Goal: Use online tool/utility: Utilize a website feature to perform a specific function

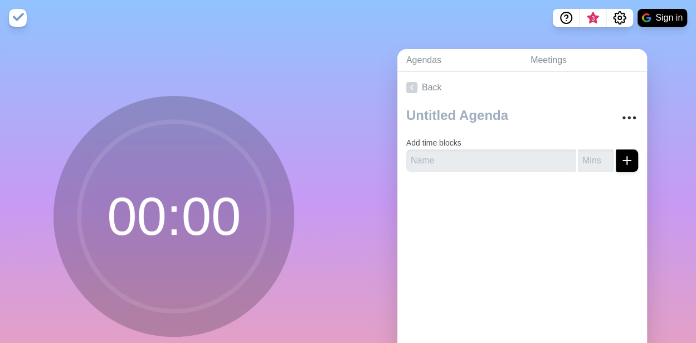
click at [570, 60] on link "Meetings" at bounding box center [584, 60] width 125 height 23
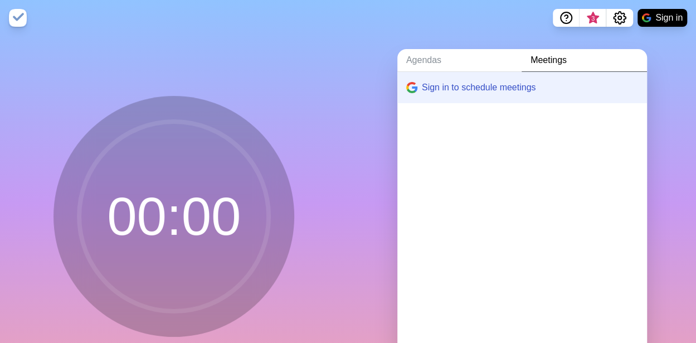
click at [620, 117] on div at bounding box center [522, 127] width 250 height 45
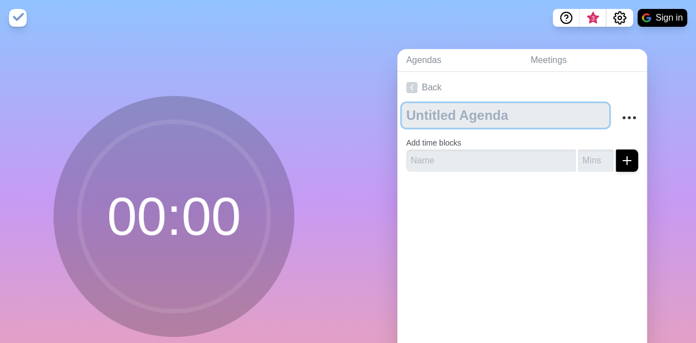
click at [448, 104] on textarea at bounding box center [505, 115] width 207 height 25
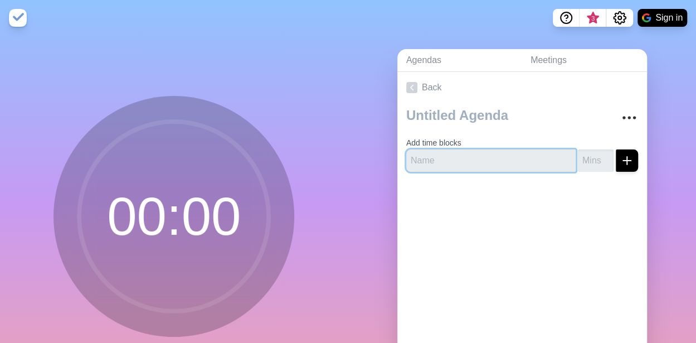
click at [445, 159] on input "text" at bounding box center [490, 160] width 169 height 22
type input "Team1"
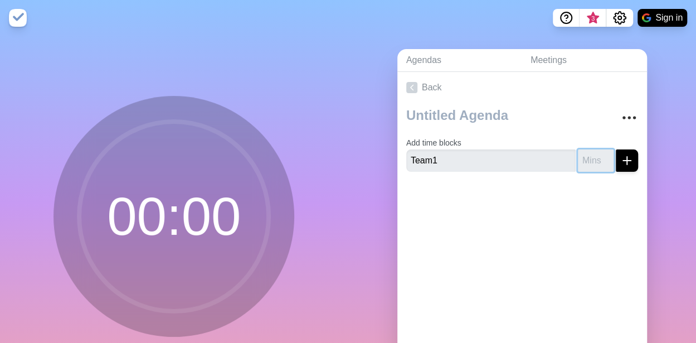
click at [586, 159] on input "number" at bounding box center [596, 160] width 36 height 22
type input "4"
click at [620, 162] on icon "submit" at bounding box center [626, 160] width 13 height 13
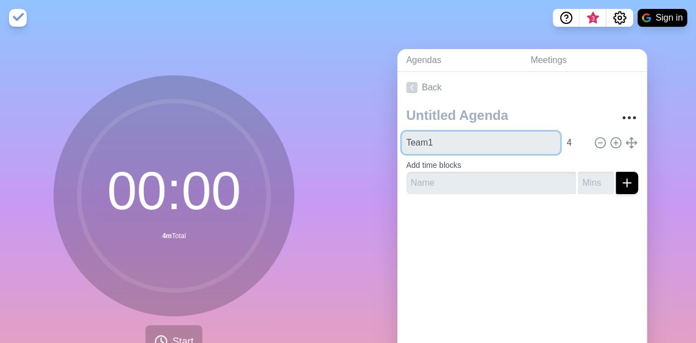
click at [402, 139] on input "Team1" at bounding box center [481, 143] width 158 height 22
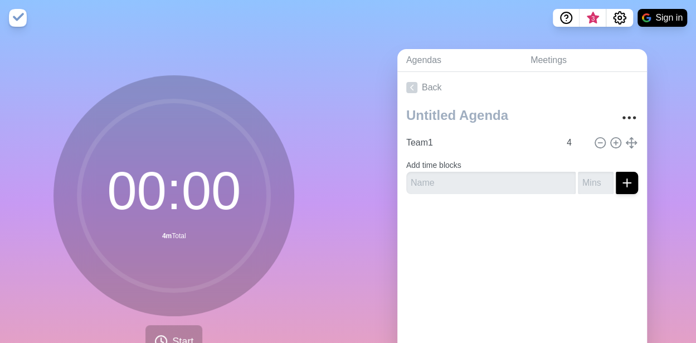
click at [554, 221] on div at bounding box center [522, 225] width 250 height 45
click at [611, 145] on circle at bounding box center [616, 143] width 10 height 10
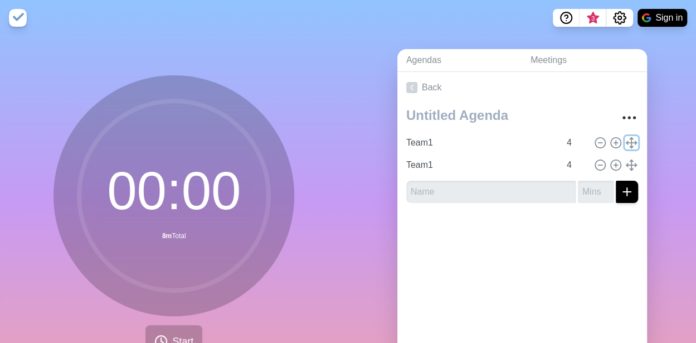
click at [625, 143] on icon at bounding box center [631, 143] width 12 height 12
click at [623, 124] on icon "More" at bounding box center [629, 118] width 18 height 18
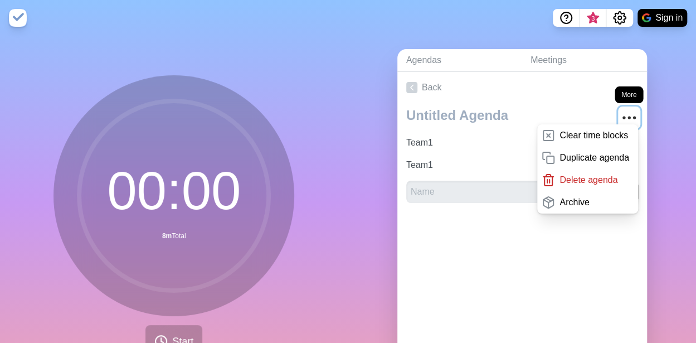
click at [634, 117] on circle "More" at bounding box center [635, 118] width 2 height 2
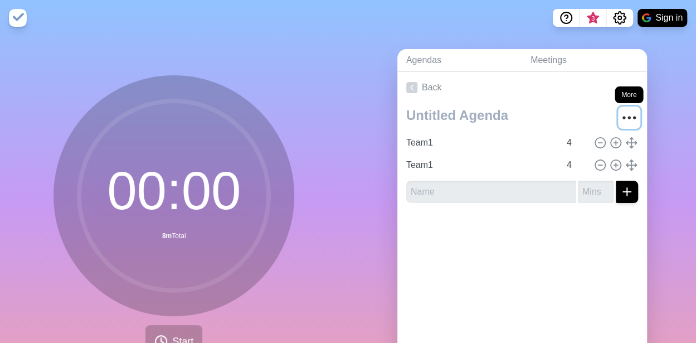
click at [634, 117] on circle "More" at bounding box center [635, 118] width 2 height 2
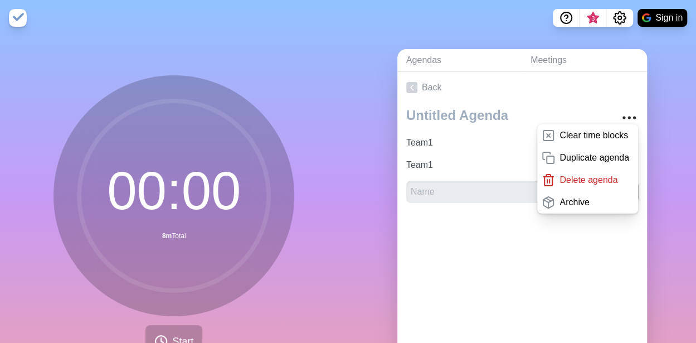
click at [569, 256] on div "Back Clear time blocks Duplicate agenda Delete agenda Archive Team1 4 Team1 4" at bounding box center [522, 228] width 250 height 312
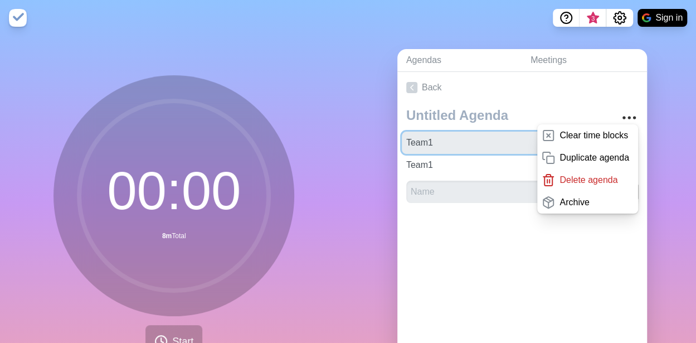
click at [445, 144] on input "Team1" at bounding box center [481, 143] width 158 height 22
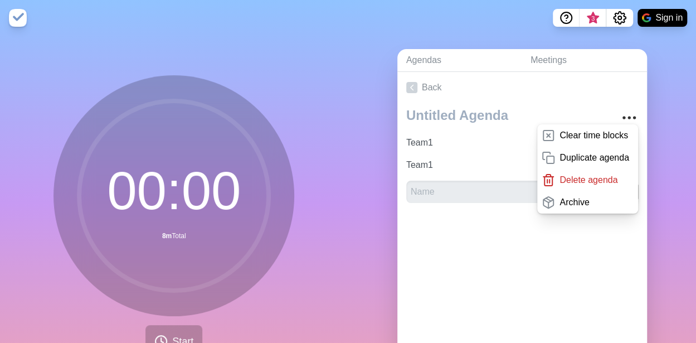
click at [464, 251] on div at bounding box center [522, 234] width 250 height 45
click at [523, 277] on div "Back Clear time blocks Duplicate agenda Delete agenda Archive Team1 4 Team1 4" at bounding box center [522, 228] width 250 height 312
click at [579, 96] on link "Back" at bounding box center [522, 87] width 250 height 31
